Goal: Task Accomplishment & Management: Use online tool/utility

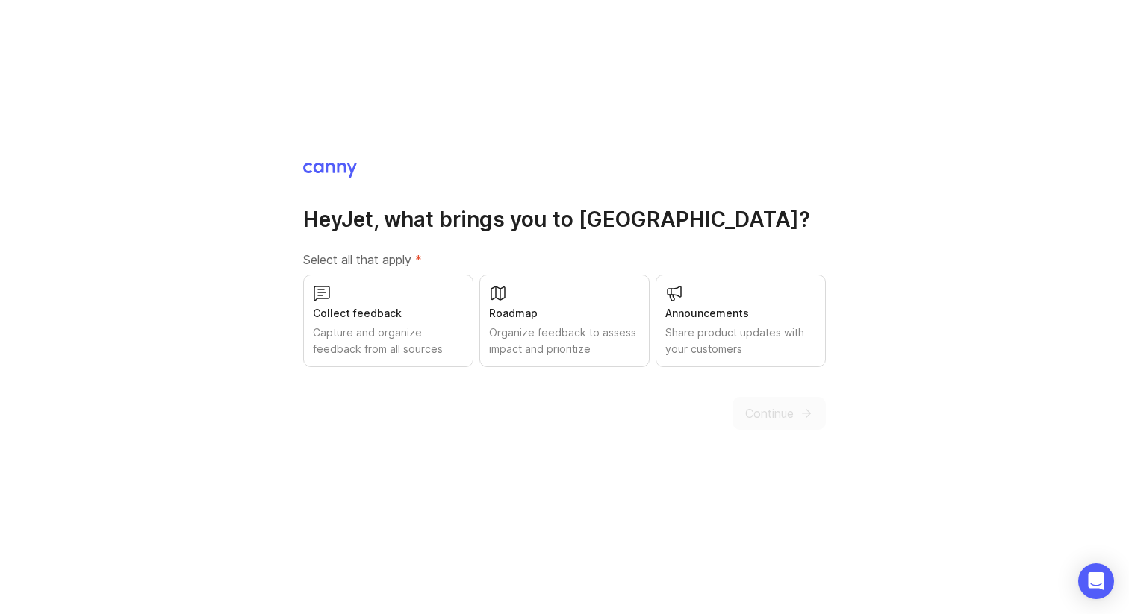
click at [397, 327] on div "Capture and organize feedback from all sources" at bounding box center [388, 341] width 151 height 33
click at [530, 334] on div "Organize feedback to assess impact and prioritize" at bounding box center [564, 341] width 151 height 33
click at [724, 345] on div "Share product updates with your customers" at bounding box center [740, 341] width 151 height 33
click at [779, 426] on button "Continue" at bounding box center [778, 413] width 93 height 33
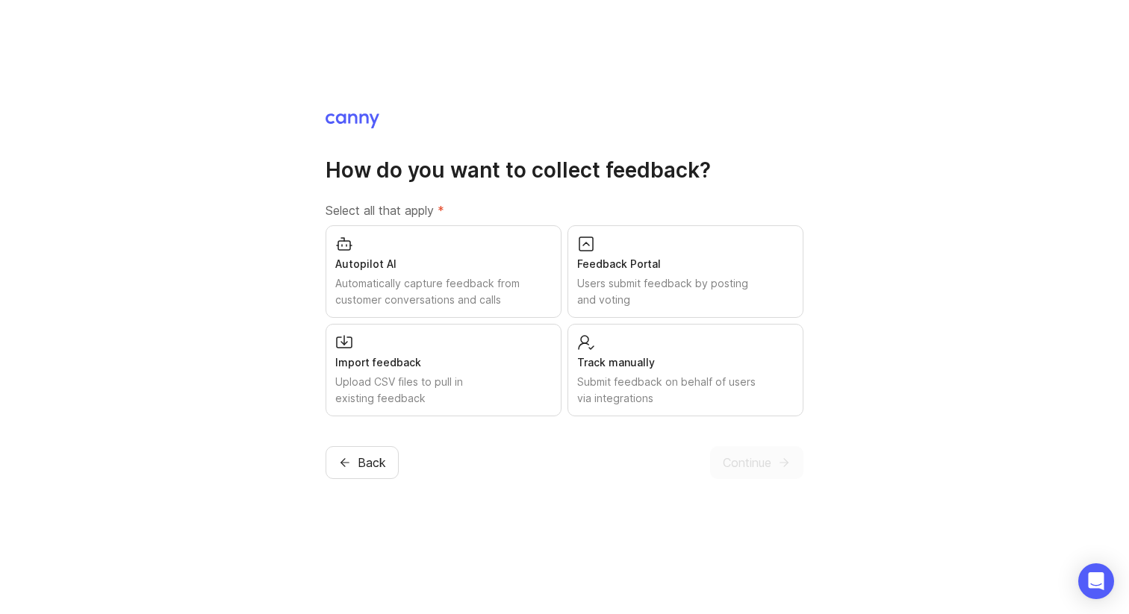
click at [479, 285] on div "Automatically capture feedback from customer conversations and calls" at bounding box center [443, 291] width 217 height 33
click at [654, 296] on div "Users submit feedback by posting and voting" at bounding box center [685, 291] width 217 height 33
click at [618, 369] on div "Track manually" at bounding box center [685, 363] width 217 height 16
click at [459, 377] on div "Upload CSV files to pull in existing feedback" at bounding box center [443, 390] width 217 height 33
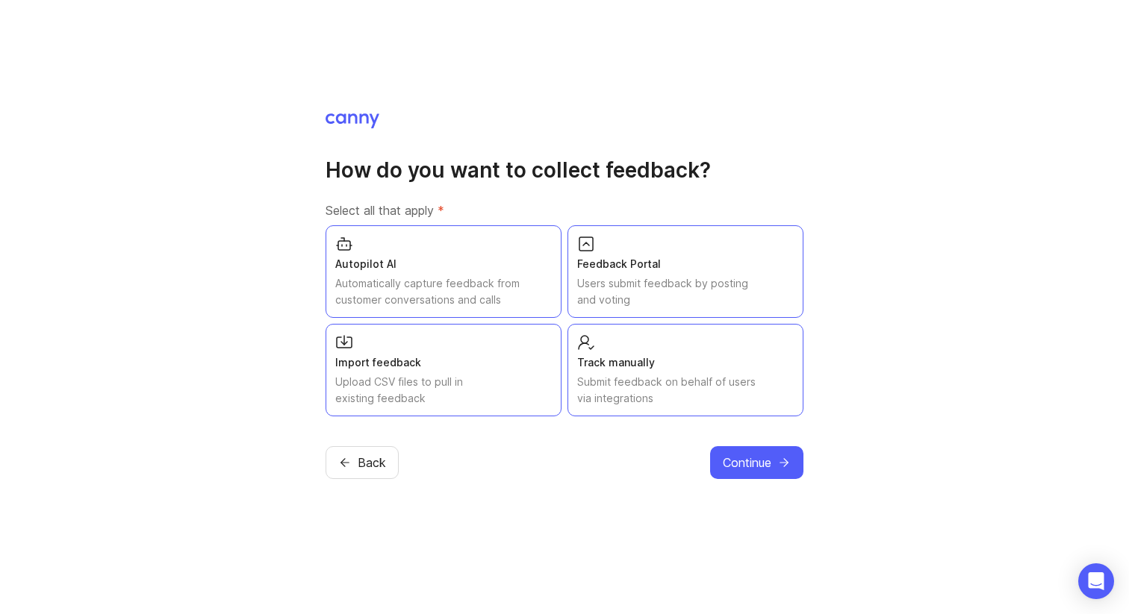
click at [729, 465] on span "Continue" at bounding box center [747, 463] width 49 height 18
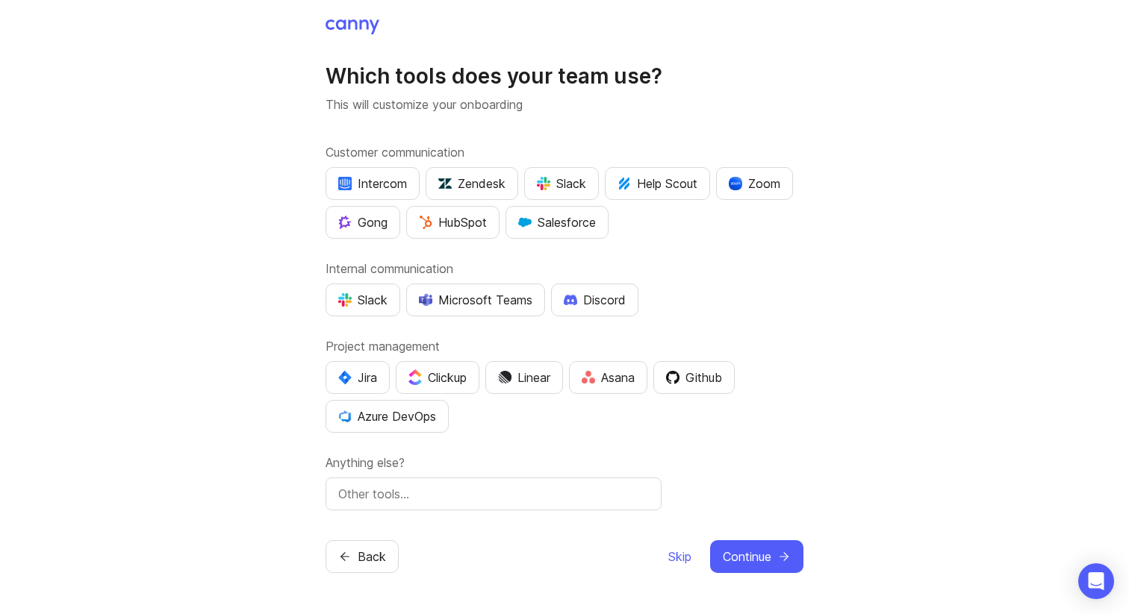
click at [675, 556] on span "Skip" at bounding box center [679, 557] width 23 height 18
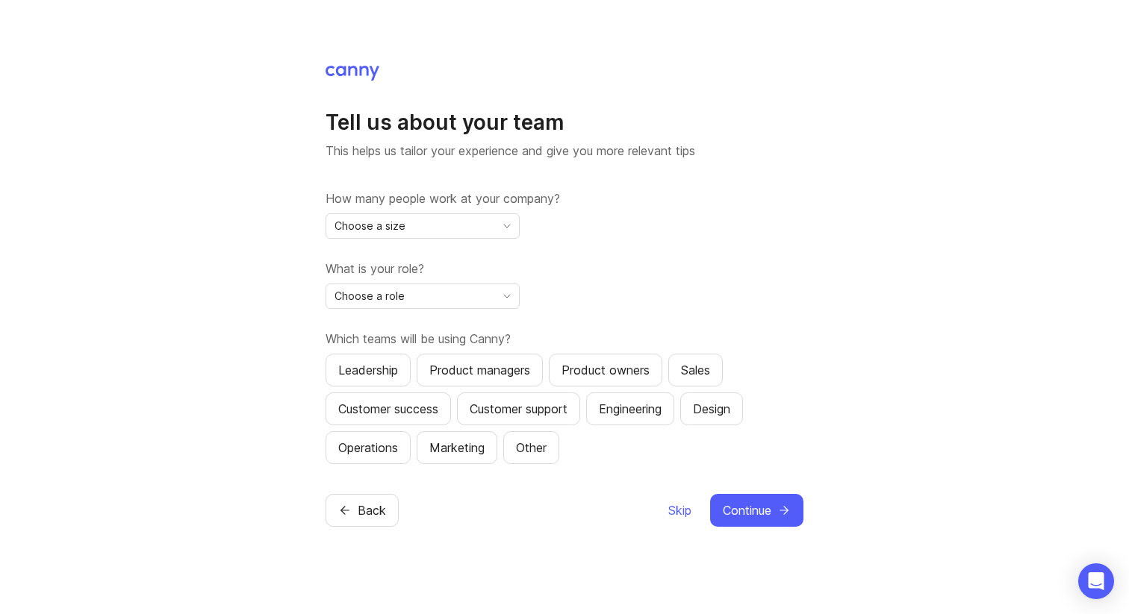
click at [674, 488] on div "Tell us about your team This helps us tailor your experience and give you more …" at bounding box center [565, 295] width 478 height 463
click at [674, 505] on span "Skip" at bounding box center [679, 511] width 23 height 18
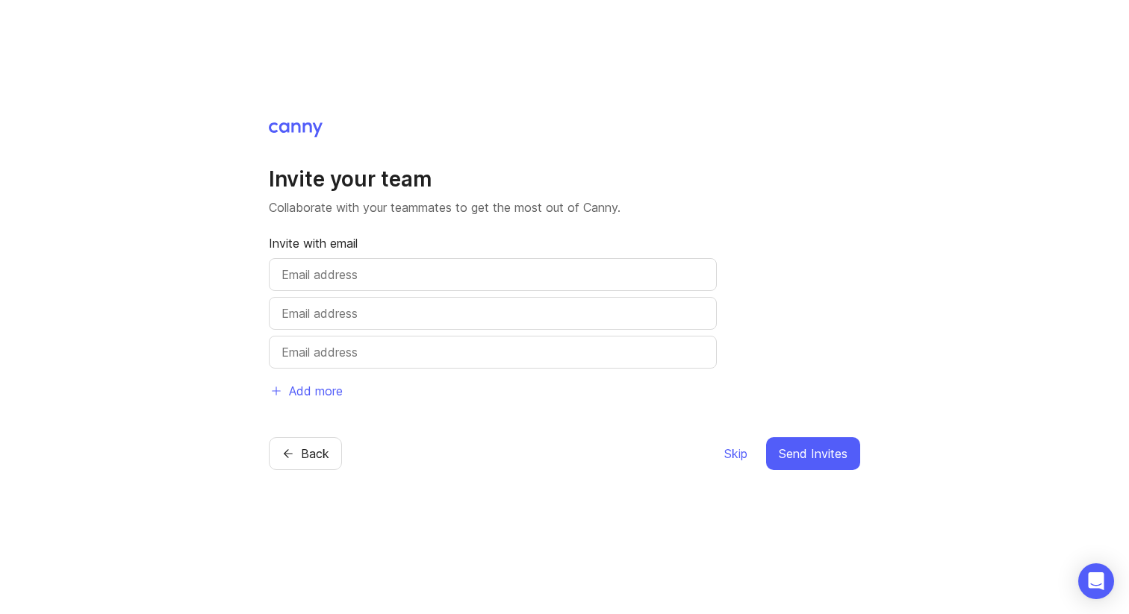
click at [737, 461] on span "Skip" at bounding box center [735, 454] width 23 height 18
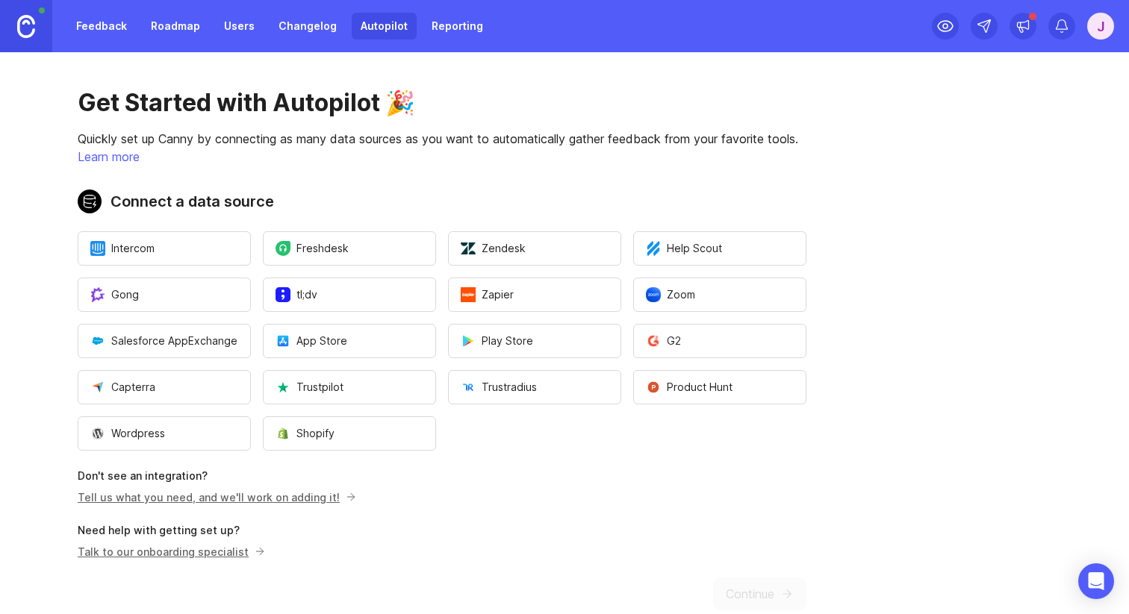
click at [180, 27] on link "Roadmap" at bounding box center [175, 26] width 67 height 27
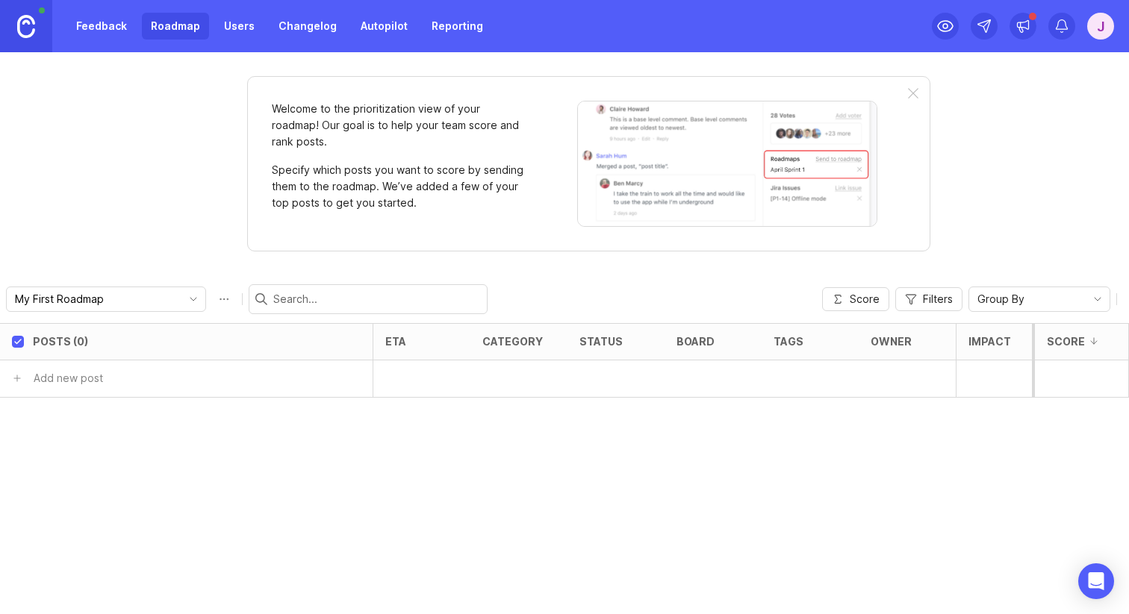
click at [119, 25] on link "Feedback" at bounding box center [101, 26] width 69 height 27
